Goal: Task Accomplishment & Management: Manage account settings

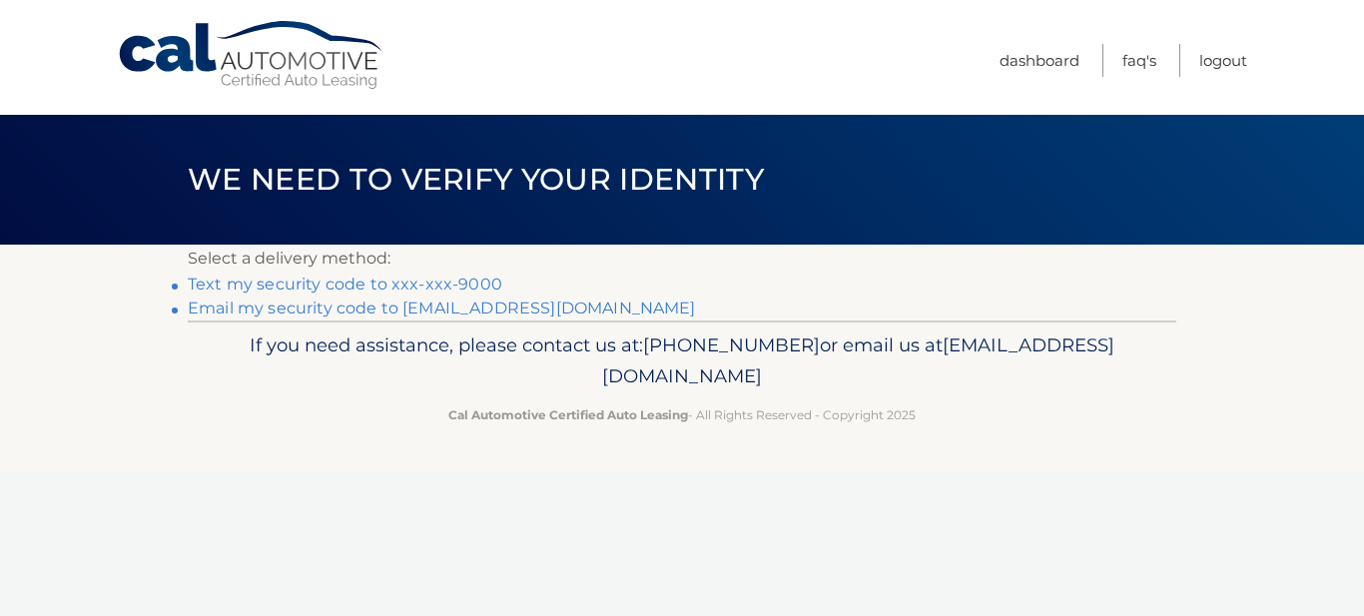
click at [402, 289] on link "Text my security code to xxx-xxx-9000" at bounding box center [345, 284] width 315 height 19
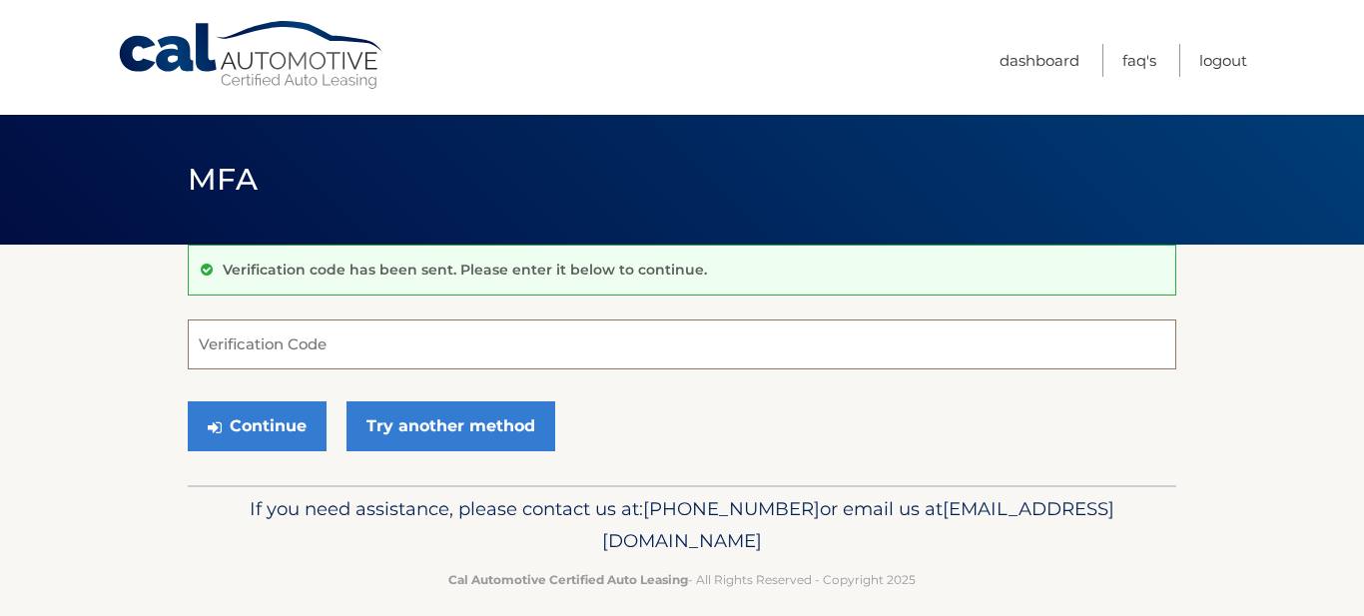
click at [351, 341] on input "Verification Code" at bounding box center [682, 345] width 989 height 50
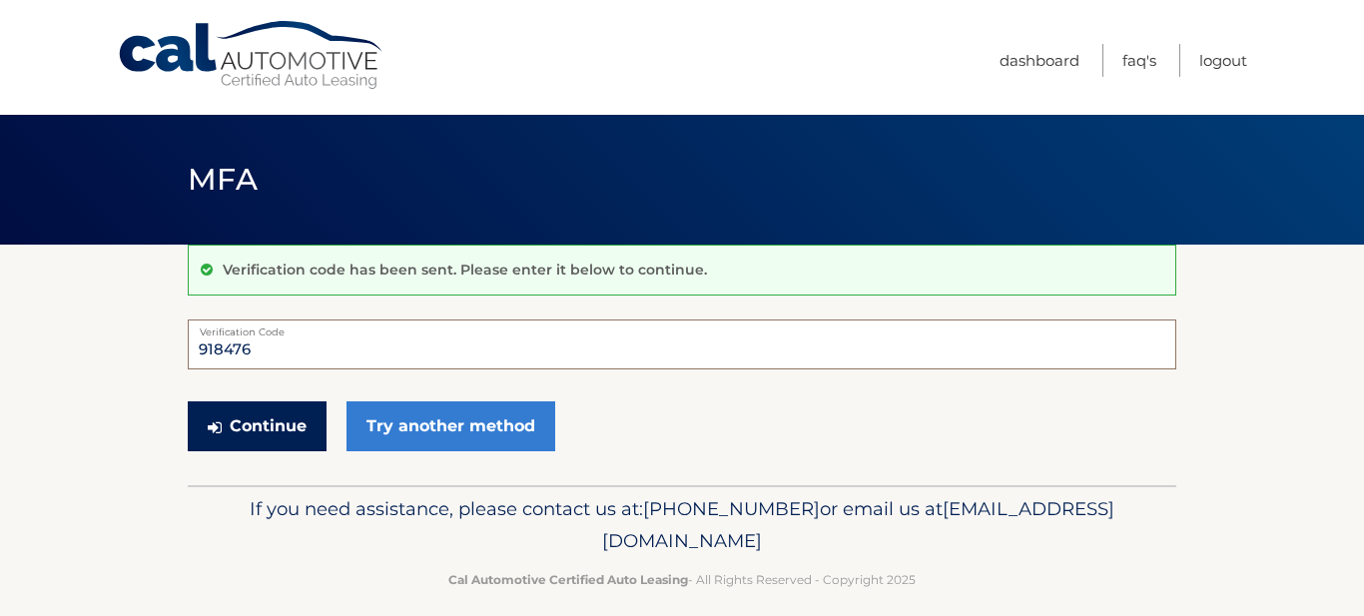
type input "918476"
click at [290, 418] on button "Continue" at bounding box center [257, 426] width 139 height 50
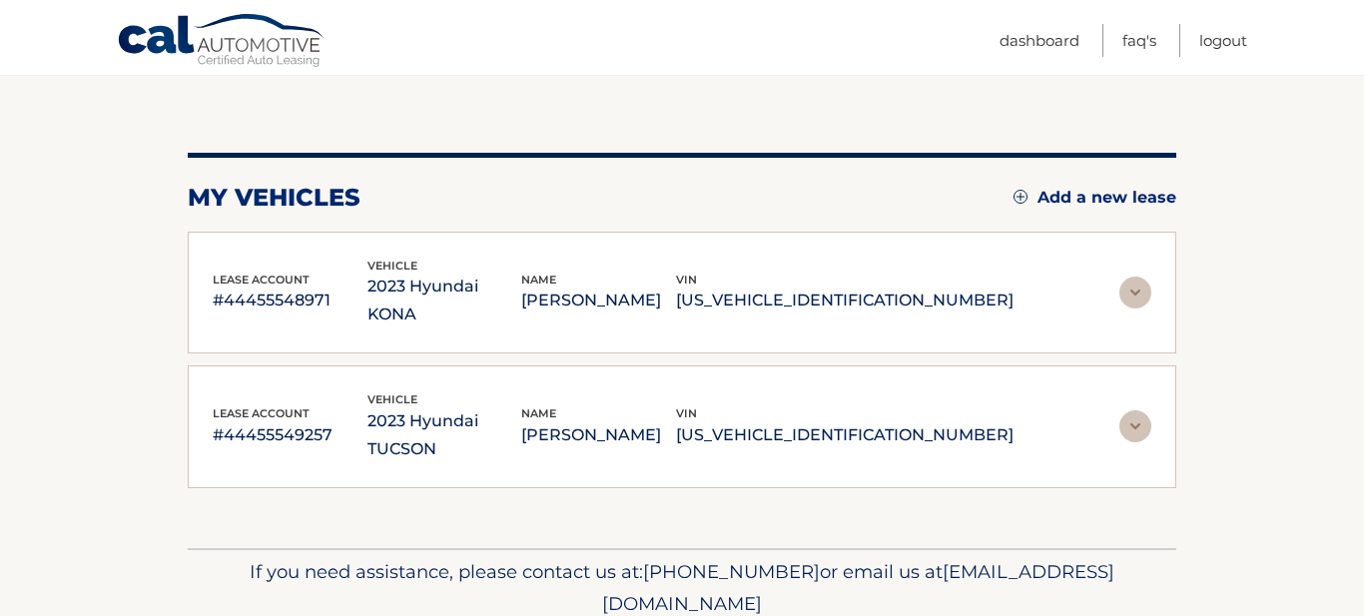
scroll to position [209, 0]
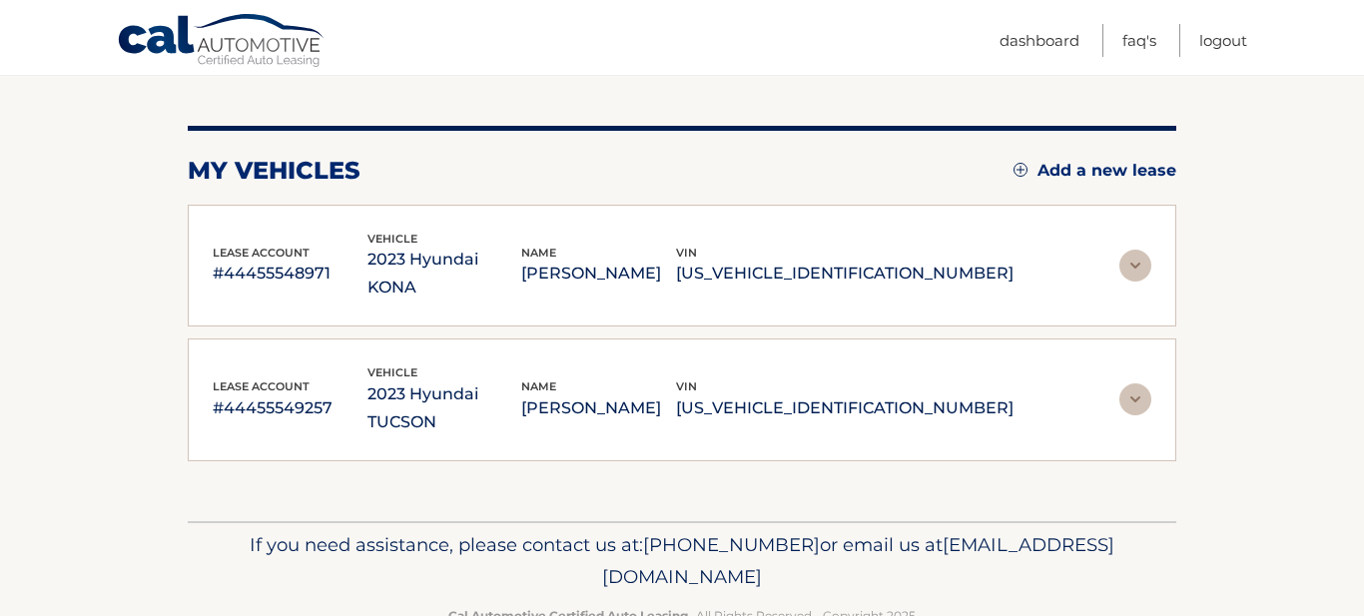
click at [1138, 261] on img at bounding box center [1135, 266] width 32 height 32
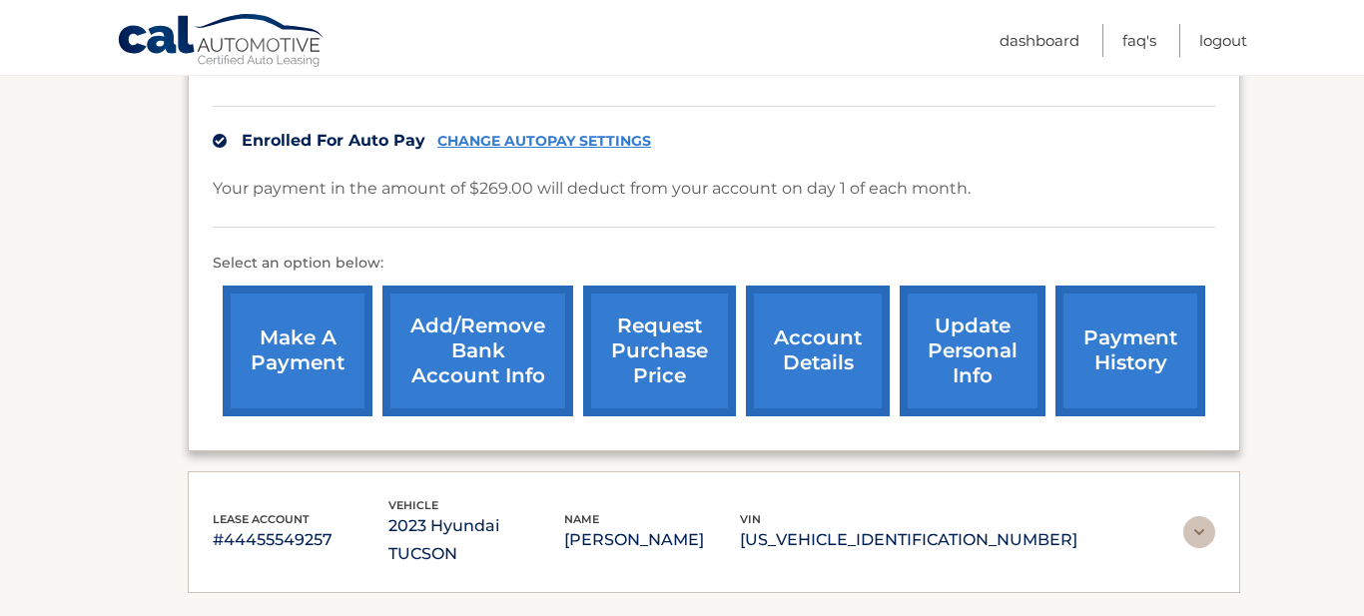
scroll to position [476, 0]
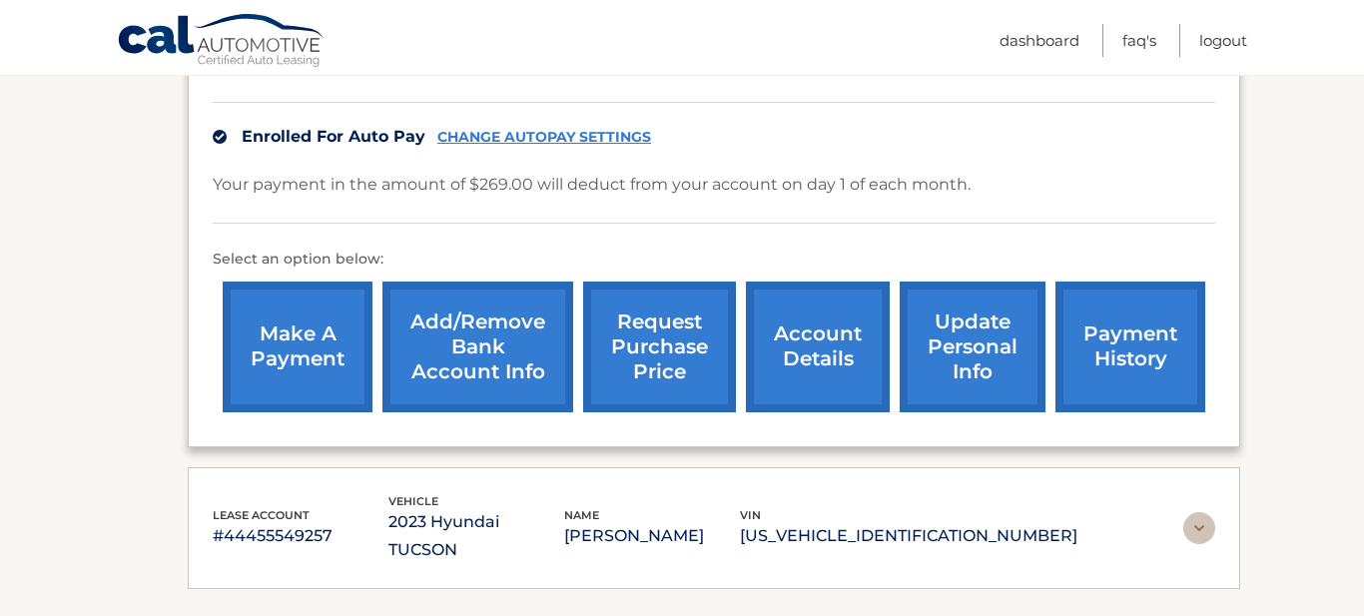
click at [598, 130] on link "CHANGE AUTOPAY SETTINGS" at bounding box center [544, 137] width 214 height 17
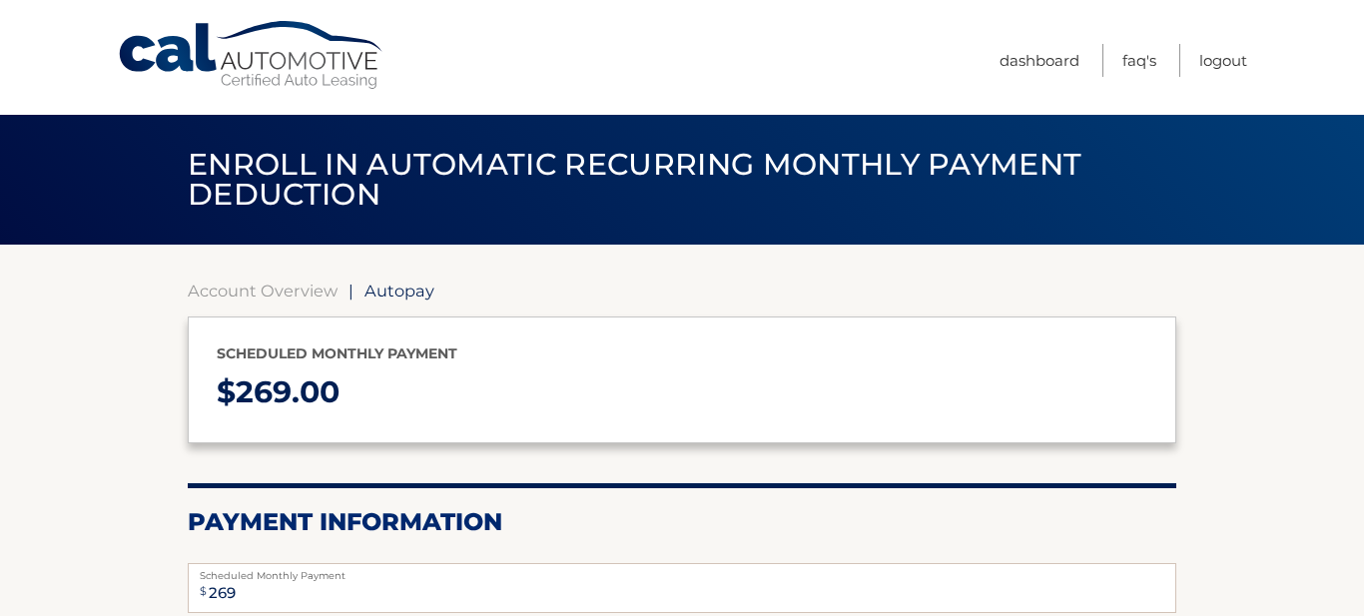
select select "ODJkNmQ0MTktNDIxYS00OTc3LWE3OWYtNzc0NjhhNjdjZWZl"
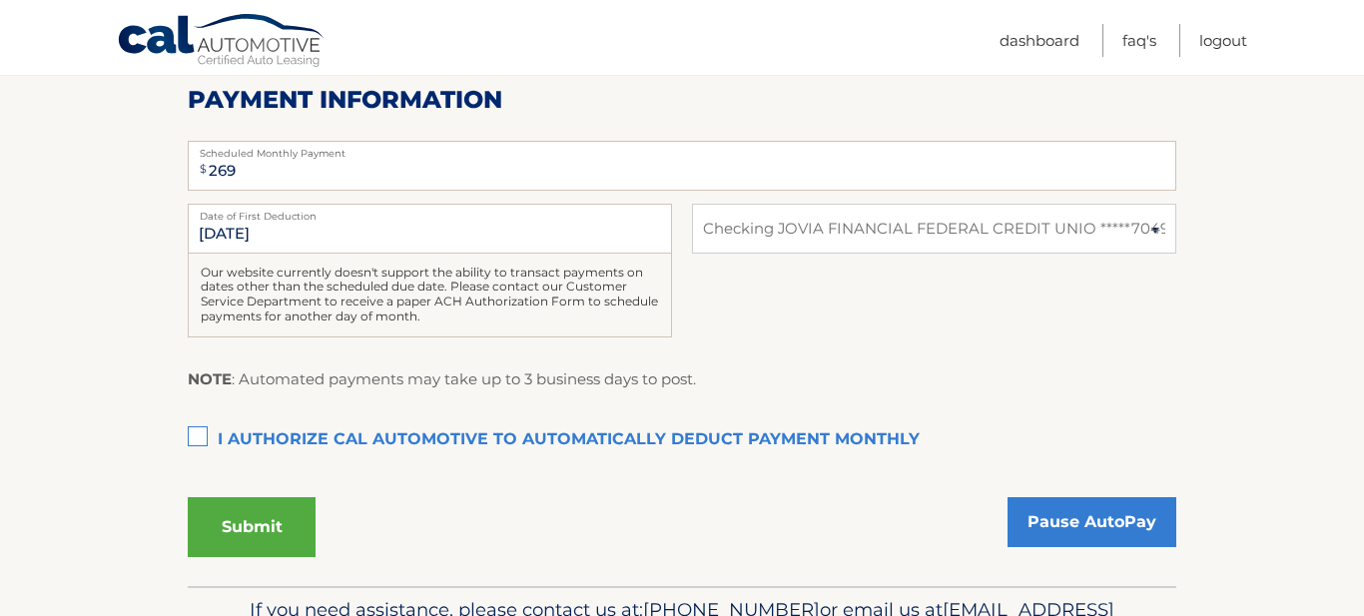
scroll to position [425, 0]
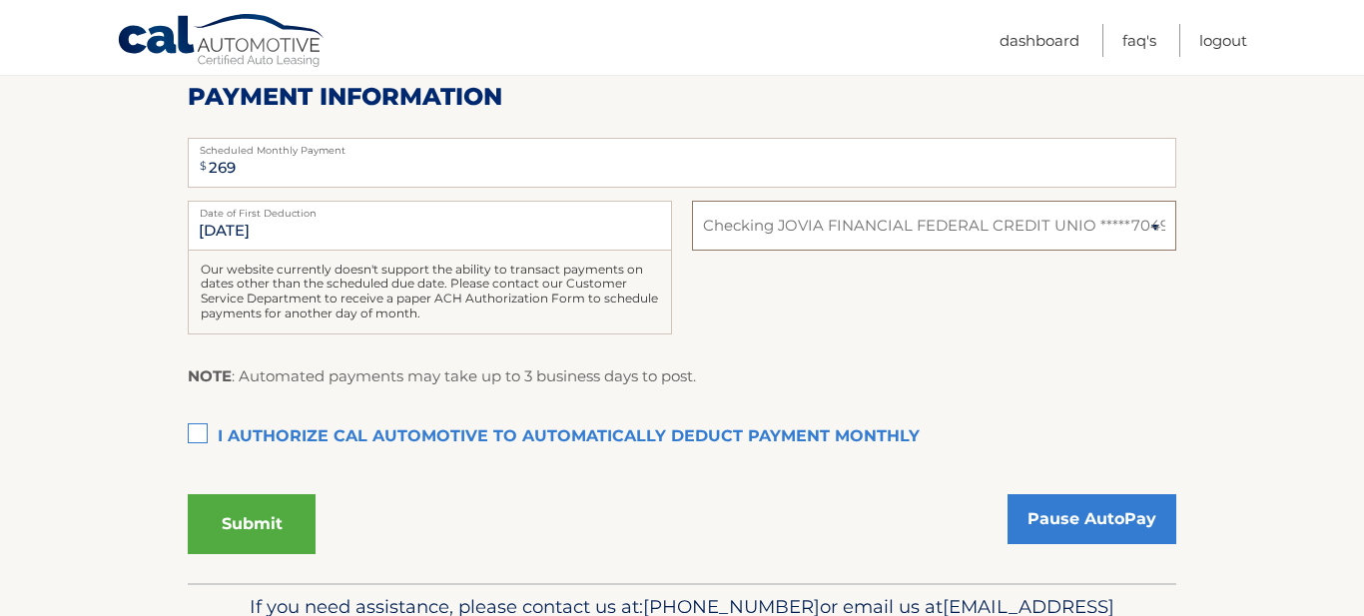
click at [1142, 232] on select "Select Bank Account Checking JOVIA FINANCIAL FEDERAL CREDIT UNIO *****7049" at bounding box center [934, 226] width 484 height 50
click at [1241, 209] on section "Account Overview | Autopay Scheduled monthly payment $ 269.00 Payment Informati…" at bounding box center [682, 201] width 1364 height 764
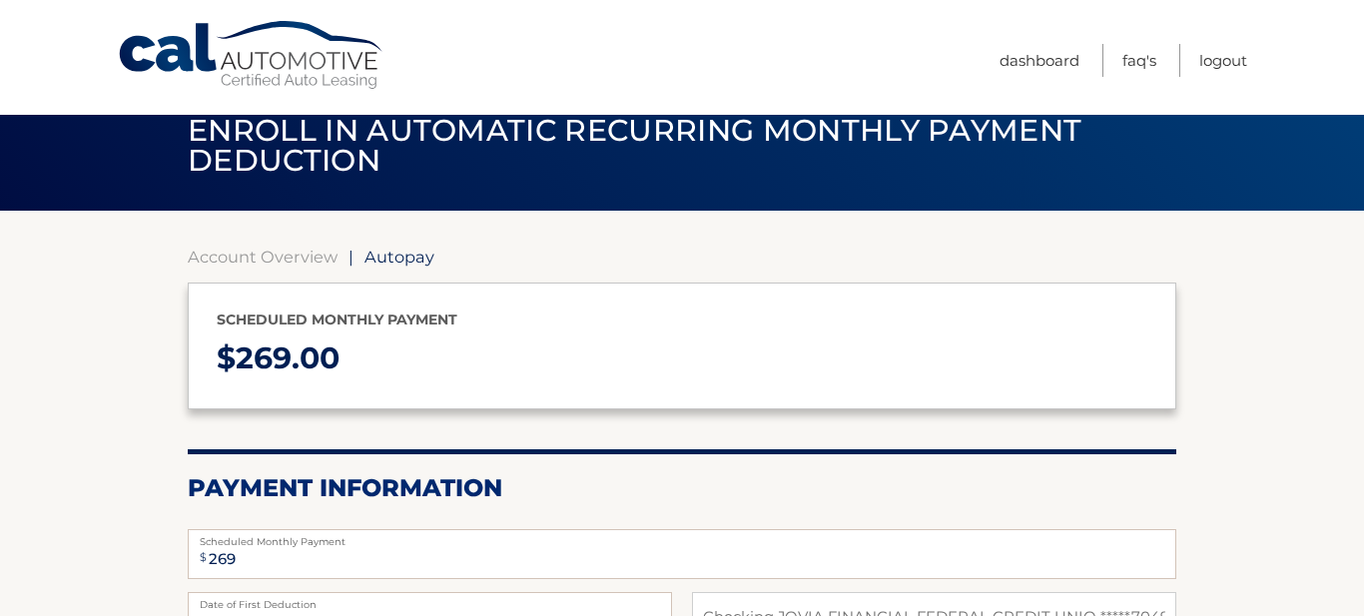
scroll to position [33, 0]
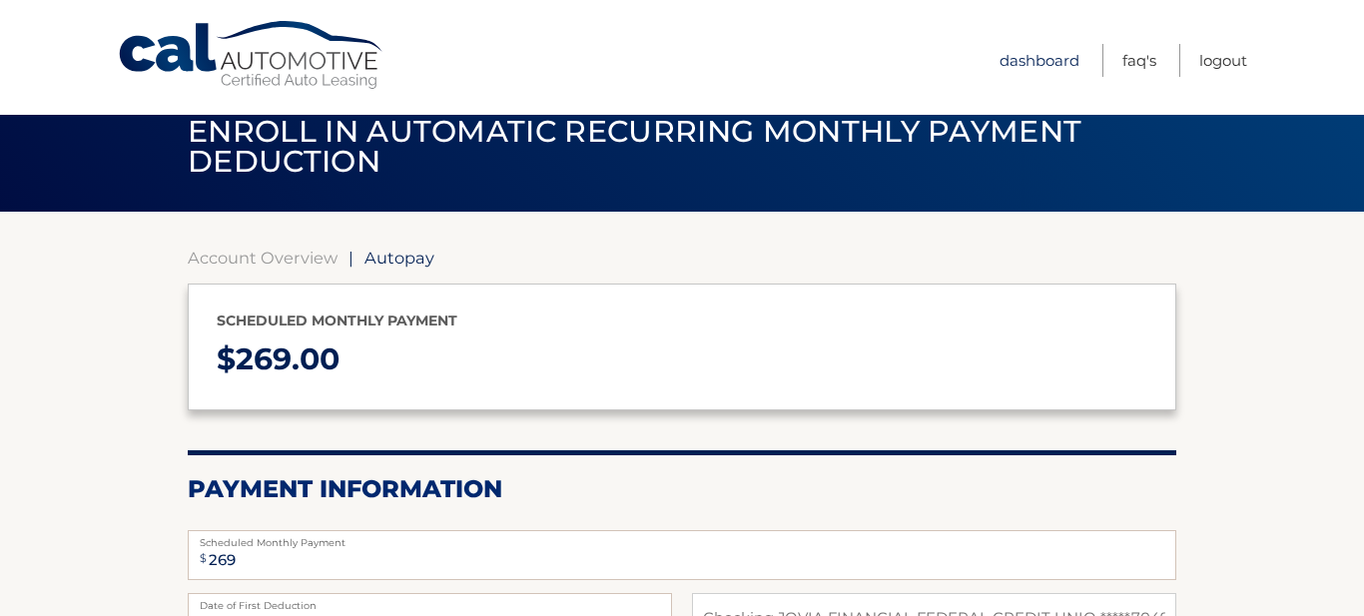
click at [1045, 66] on link "Dashboard" at bounding box center [1040, 60] width 80 height 33
